Goal: Task Accomplishment & Management: Use online tool/utility

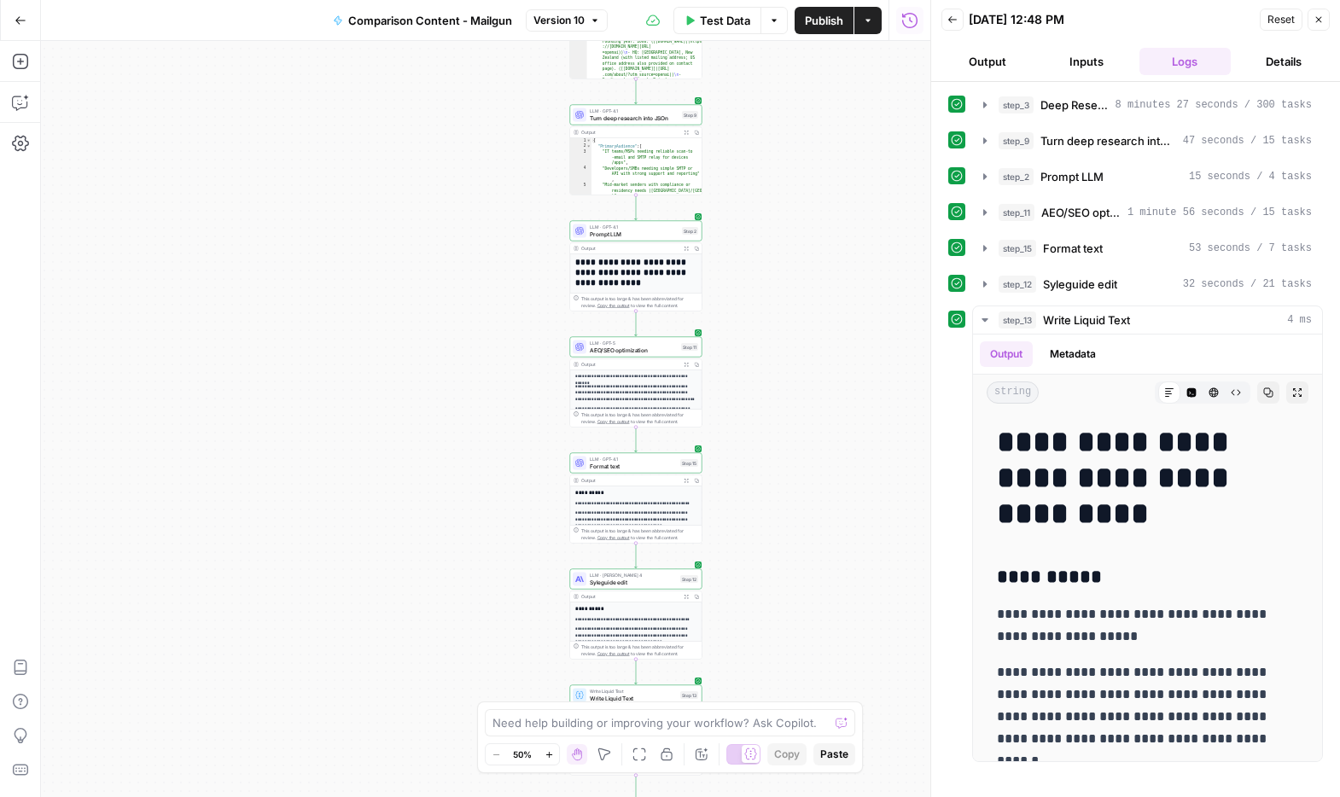
scroll to position [1063, 0]
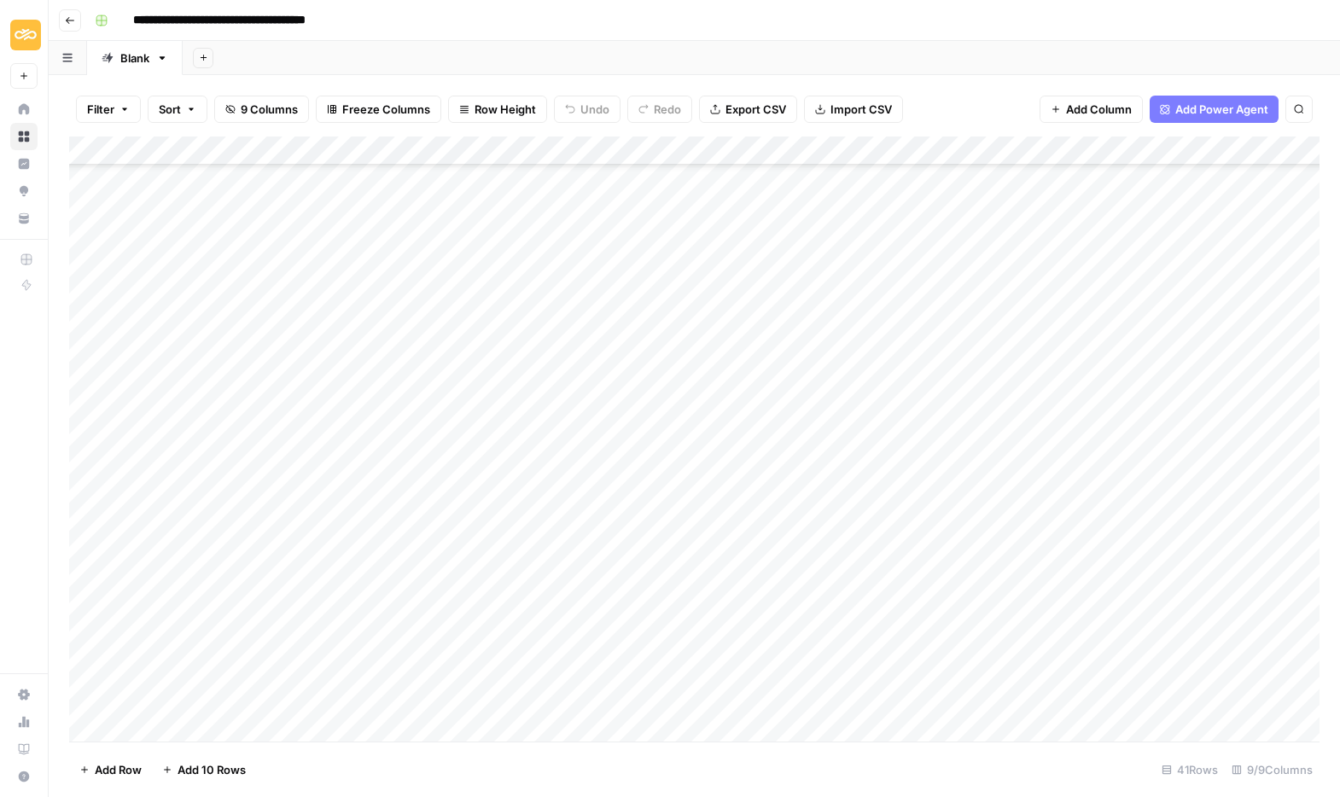
scroll to position [456, 0]
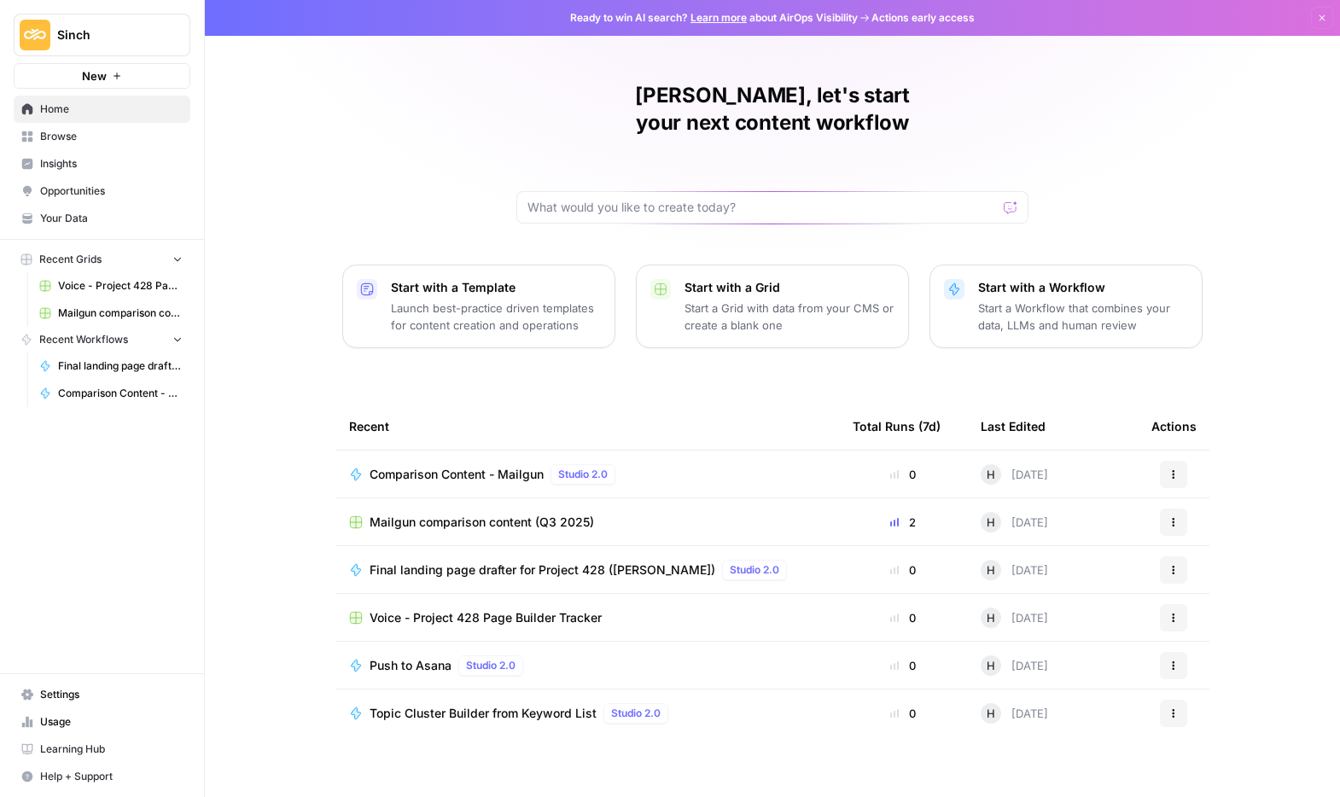
click at [77, 136] on span "Browse" at bounding box center [111, 136] width 143 height 15
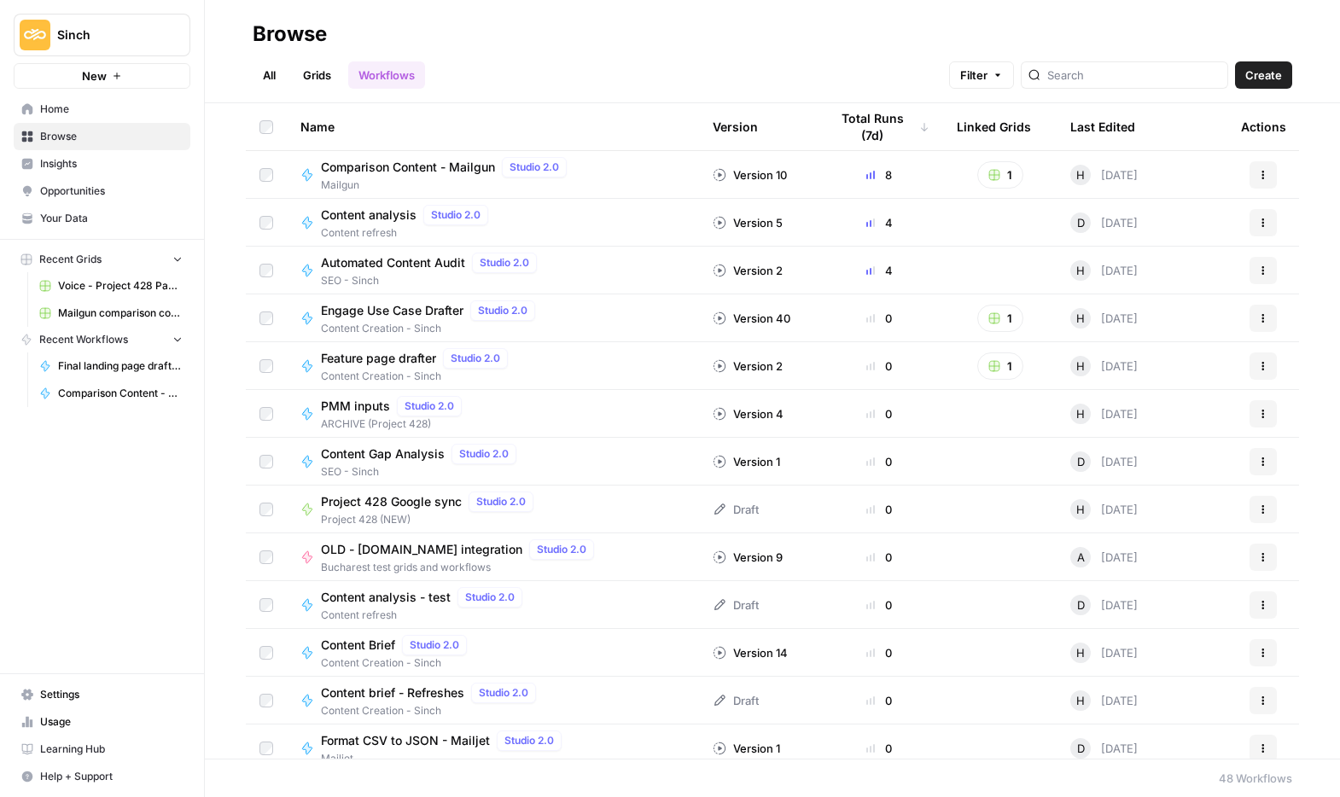
click at [270, 78] on link "All" at bounding box center [269, 74] width 33 height 27
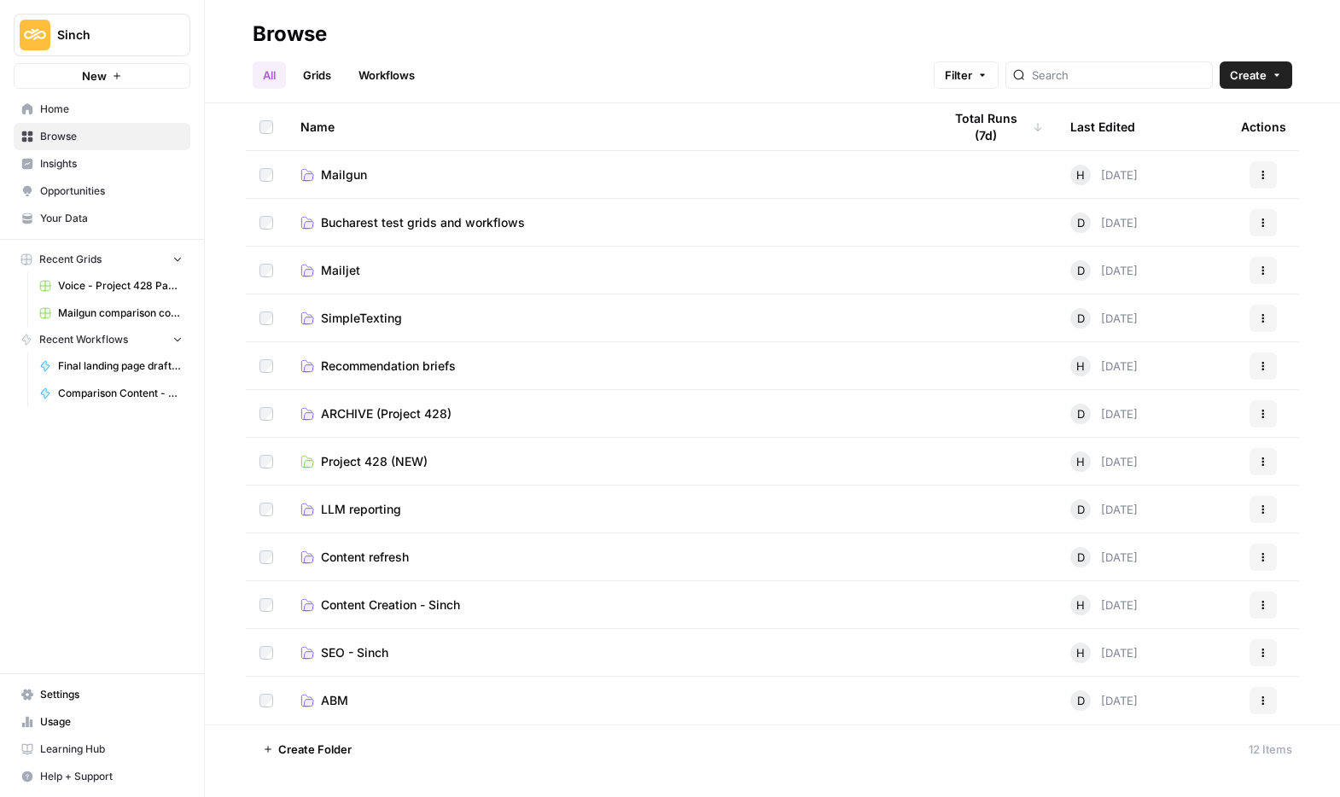
click at [347, 269] on span "Mailjet" at bounding box center [340, 270] width 39 height 17
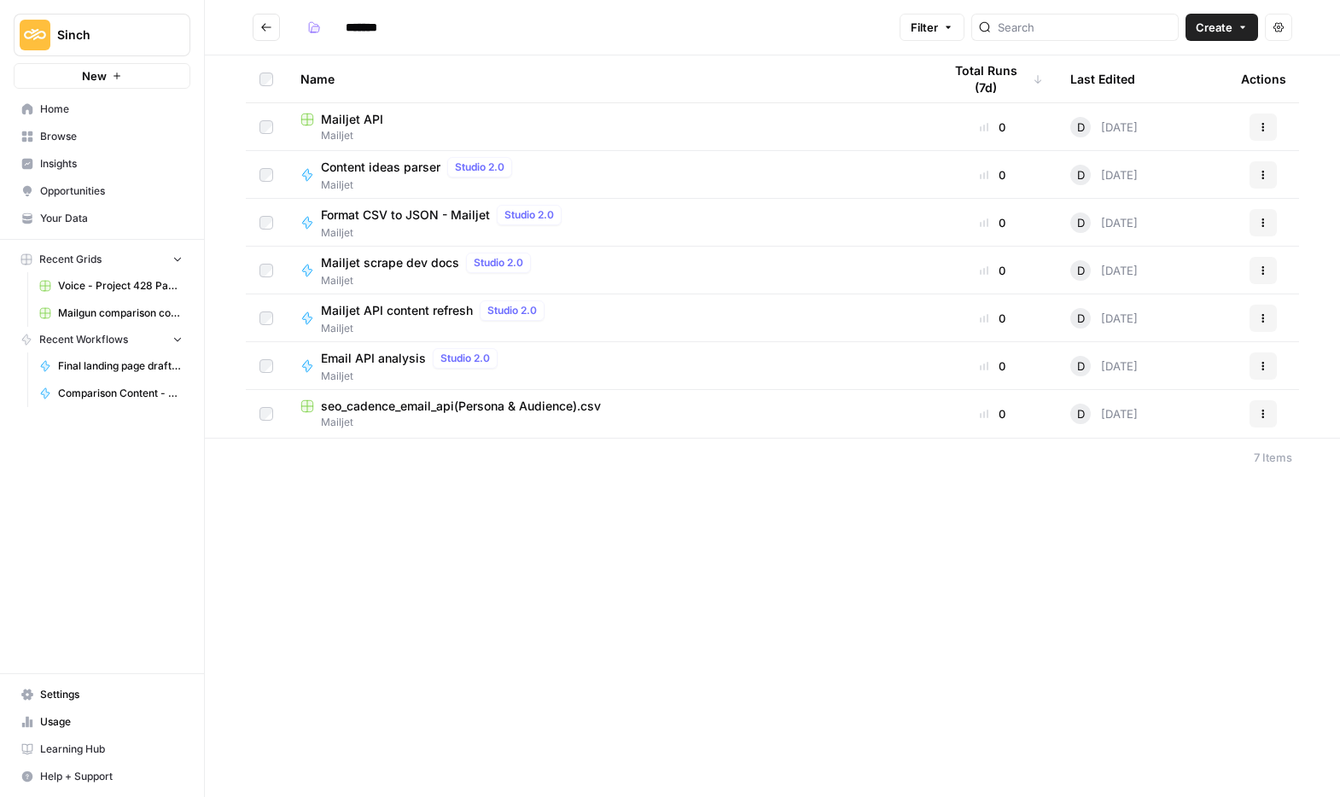
click at [401, 307] on span "Mailjet API content refresh" at bounding box center [397, 310] width 152 height 17
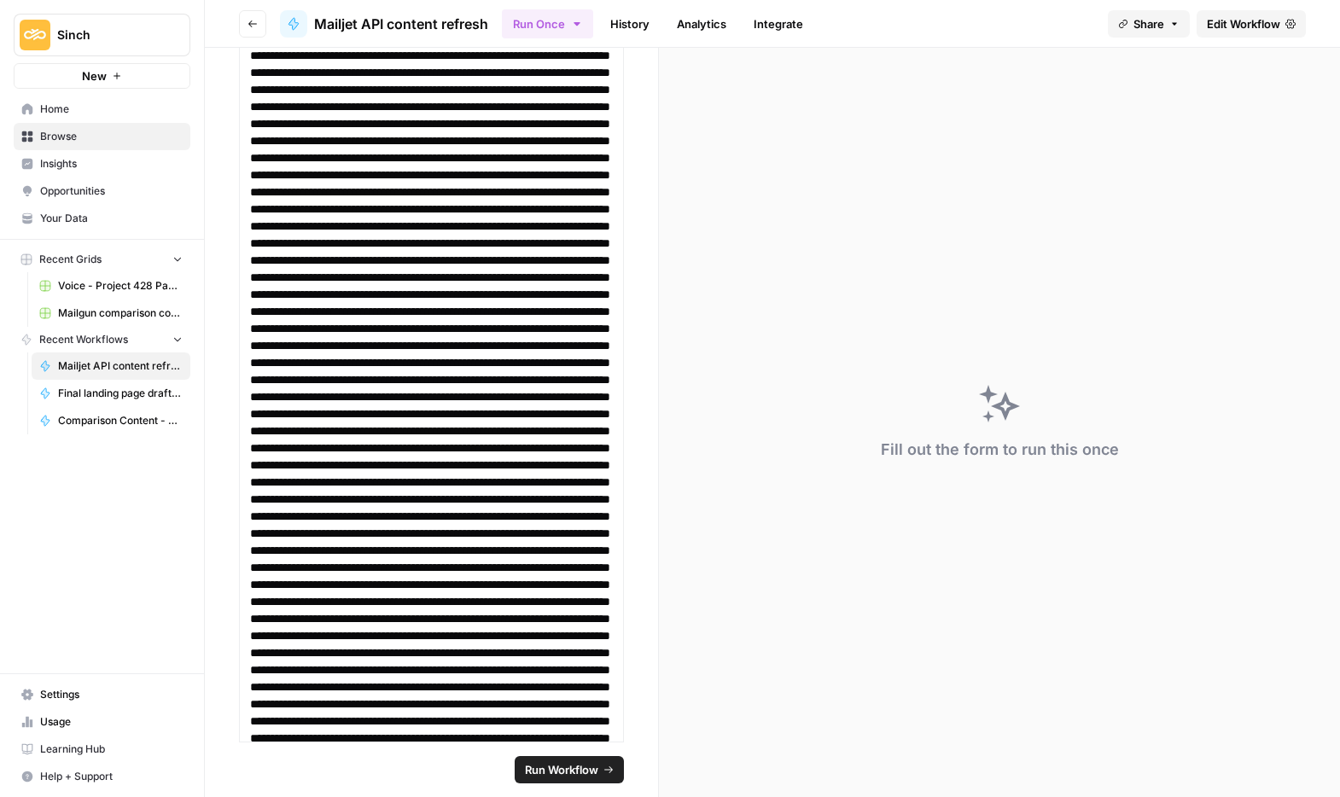
scroll to position [362, 0]
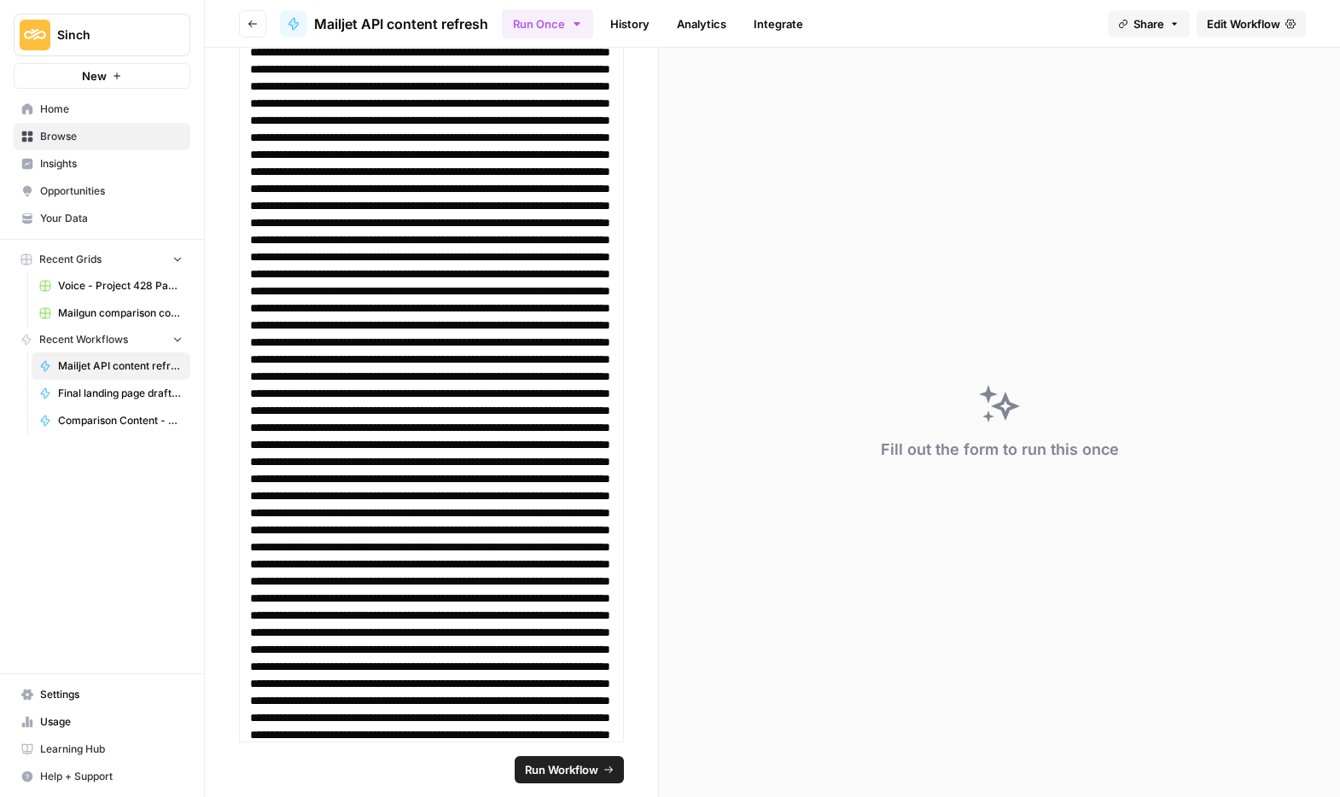
click at [260, 19] on button "Go back" at bounding box center [252, 23] width 27 height 27
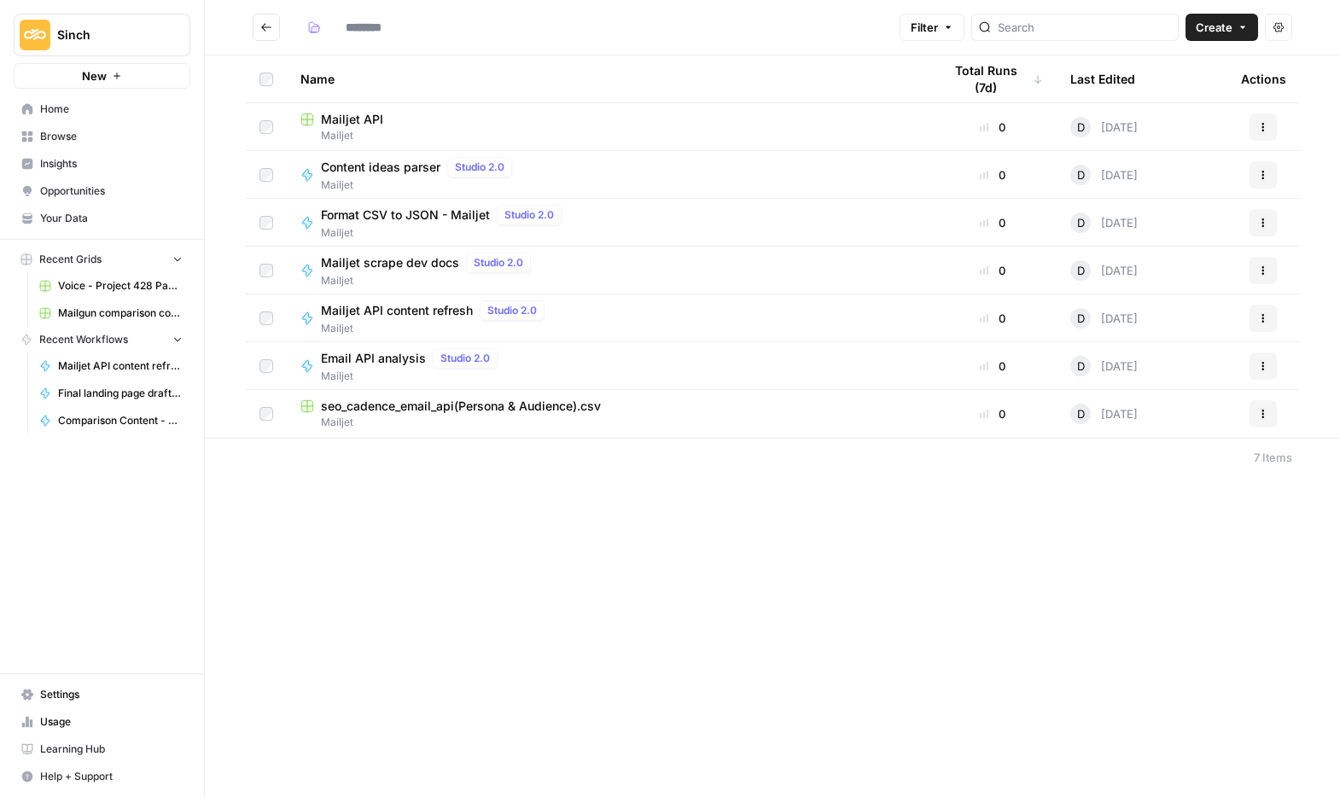
type input "*******"
click at [265, 29] on icon "Go back" at bounding box center [266, 27] width 12 height 12
